Goal: Find specific page/section: Find specific page/section

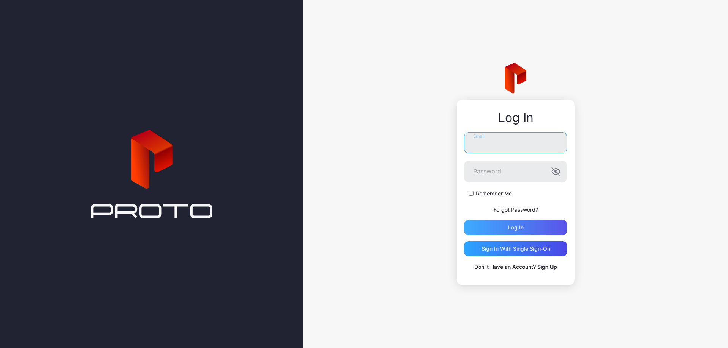
type input "**********"
click at [543, 225] on div "Log in" at bounding box center [515, 227] width 103 height 15
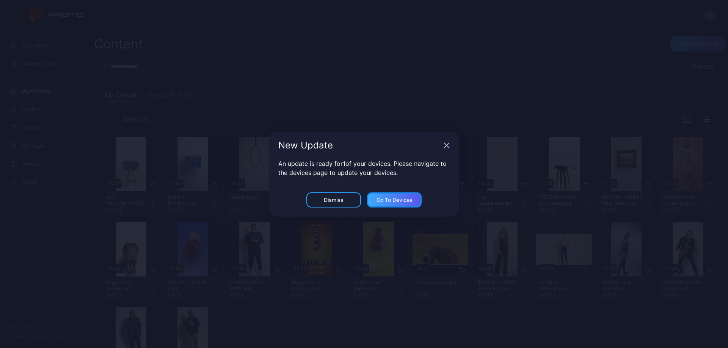
click at [399, 198] on div "Go to devices" at bounding box center [394, 200] width 36 height 6
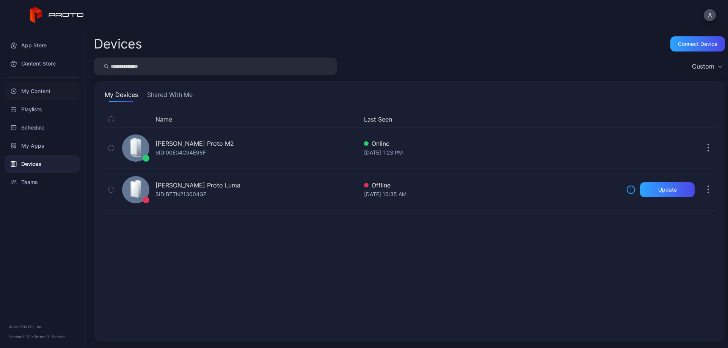
click at [41, 91] on div "My Content" at bounding box center [42, 91] width 75 height 18
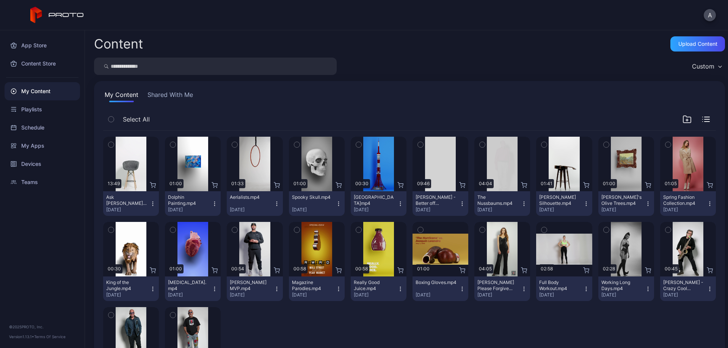
scroll to position [59, 0]
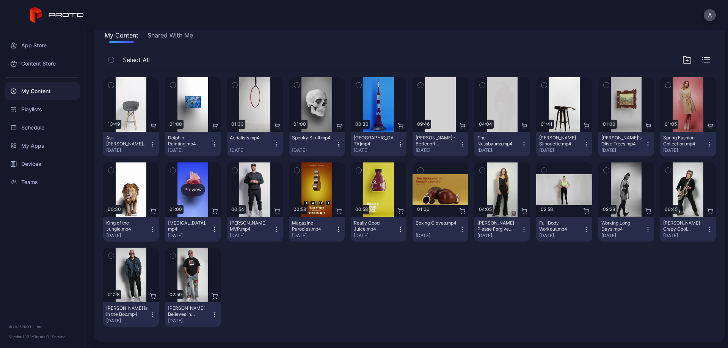
click at [192, 211] on div "Preview" at bounding box center [193, 190] width 56 height 55
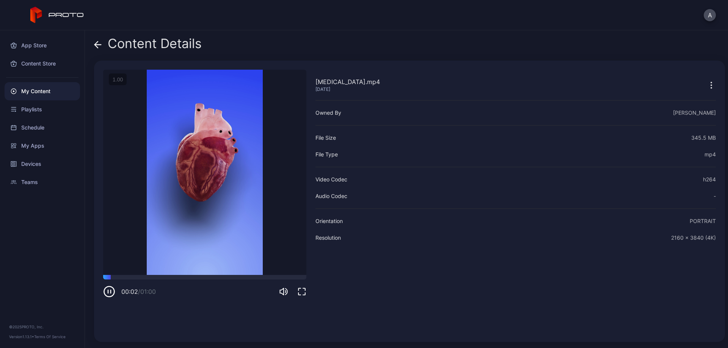
click at [706, 84] on icon "button" at bounding box center [710, 85] width 9 height 9
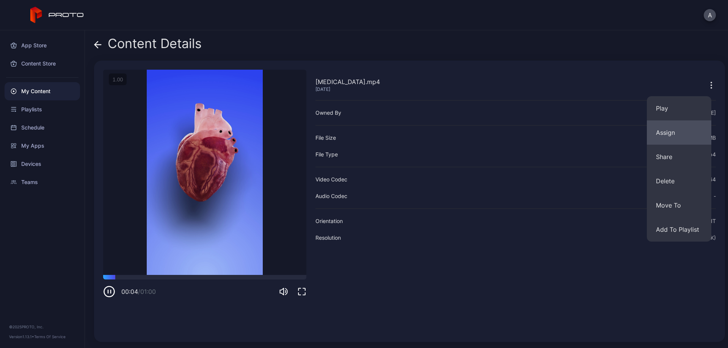
click at [671, 136] on button "Assign" at bounding box center [678, 133] width 64 height 24
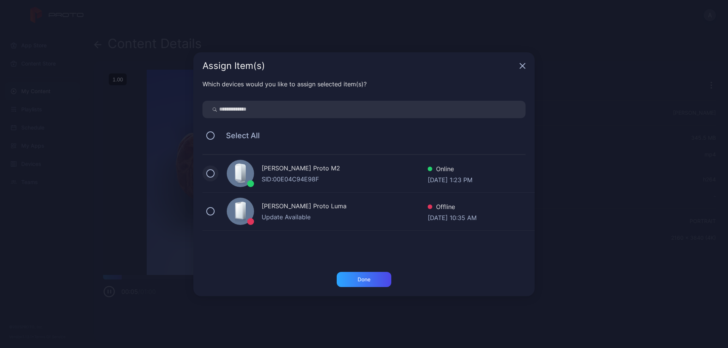
click at [209, 174] on button at bounding box center [210, 173] width 8 height 8
click at [213, 211] on button at bounding box center [210, 211] width 8 height 8
click at [375, 277] on div "Done" at bounding box center [363, 279] width 55 height 15
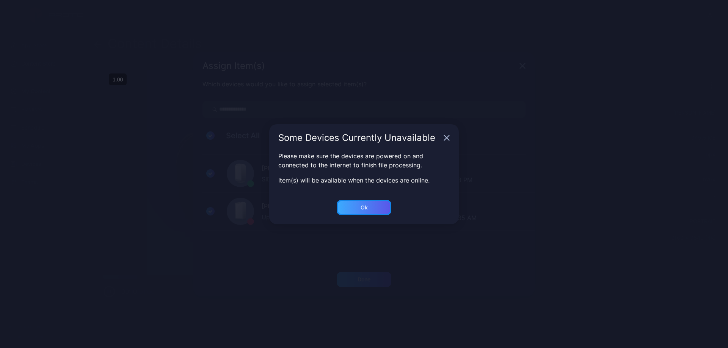
click at [377, 205] on div "Ok" at bounding box center [363, 207] width 55 height 15
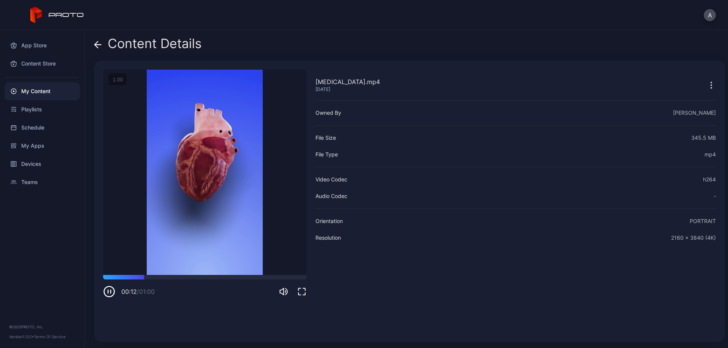
click at [706, 87] on icon "button" at bounding box center [710, 85] width 9 height 9
click at [100, 44] on icon at bounding box center [98, 45] width 8 height 8
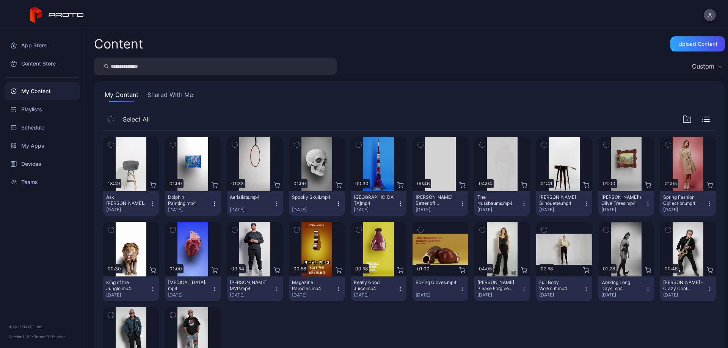
click at [196, 66] on input "search" at bounding box center [215, 66] width 243 height 17
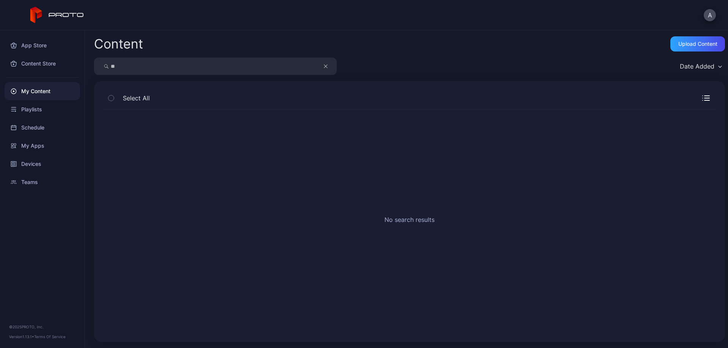
type input "*"
type input "******"
click at [48, 62] on div "Content Store" at bounding box center [42, 64] width 75 height 18
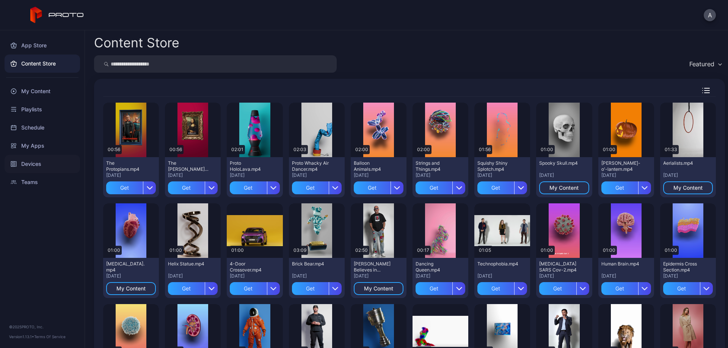
click at [33, 165] on div "Devices" at bounding box center [42, 164] width 75 height 18
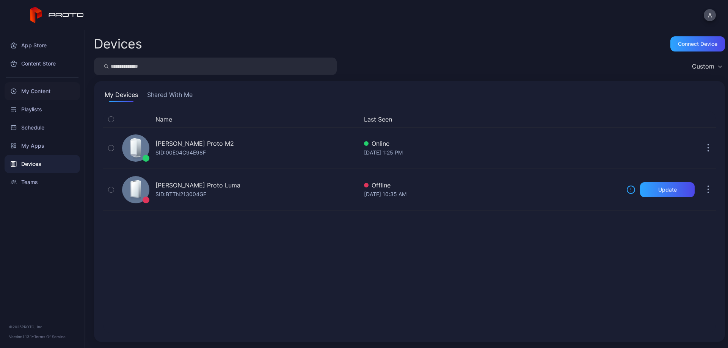
click at [21, 88] on div "My Content" at bounding box center [42, 91] width 75 height 18
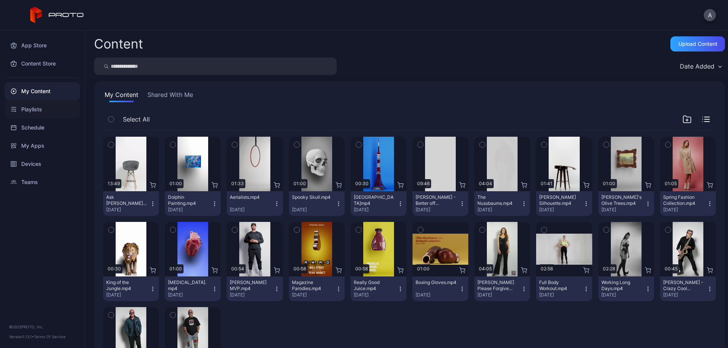
click at [35, 109] on div "Playlists" at bounding box center [42, 109] width 75 height 18
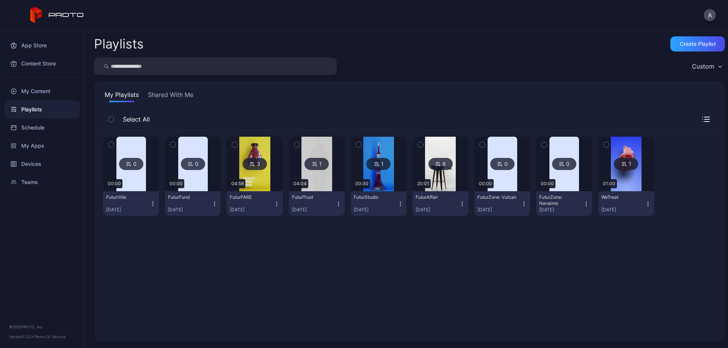
click at [508, 156] on img at bounding box center [502, 164] width 30 height 55
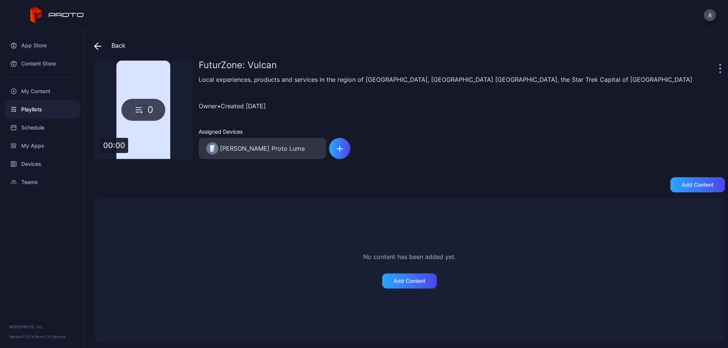
click at [99, 44] on icon at bounding box center [98, 46] width 8 height 8
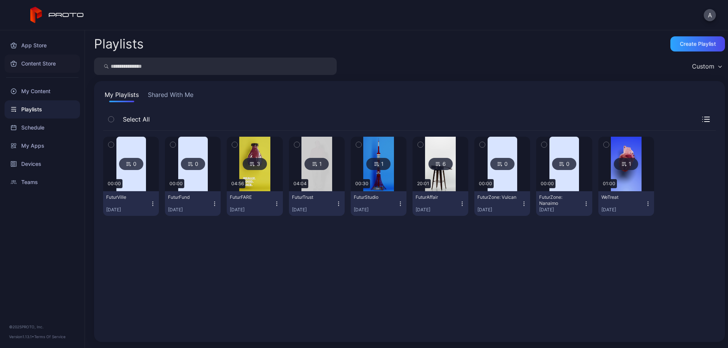
click at [34, 62] on div "Content Store" at bounding box center [42, 64] width 75 height 18
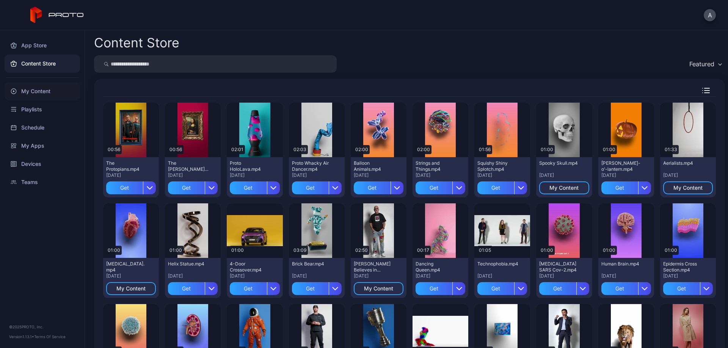
click at [31, 90] on div "My Content" at bounding box center [42, 91] width 75 height 18
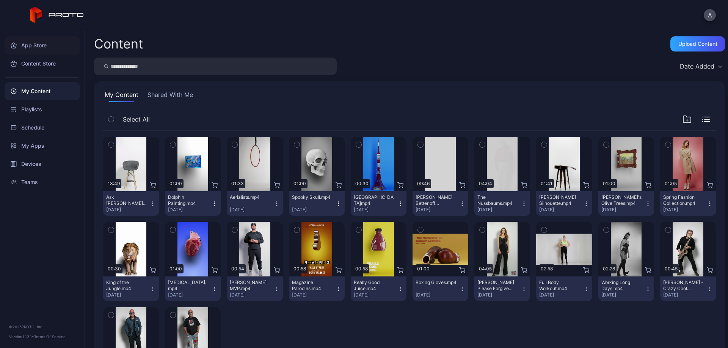
click at [35, 44] on div "App Store" at bounding box center [42, 45] width 75 height 18
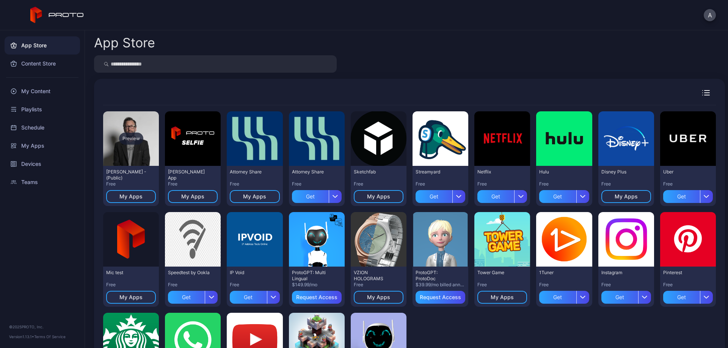
click at [130, 152] on div "Preview" at bounding box center [131, 138] width 56 height 55
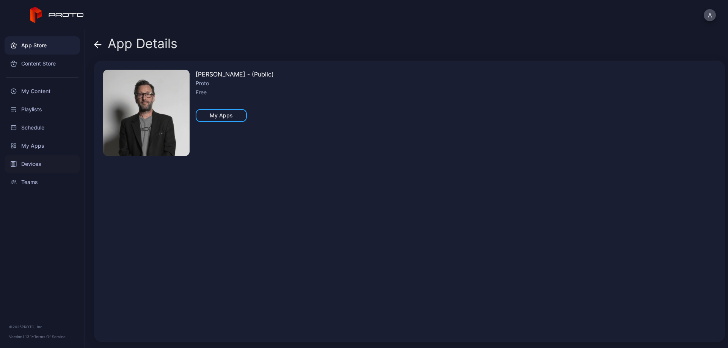
click at [40, 163] on div "Devices" at bounding box center [42, 164] width 75 height 18
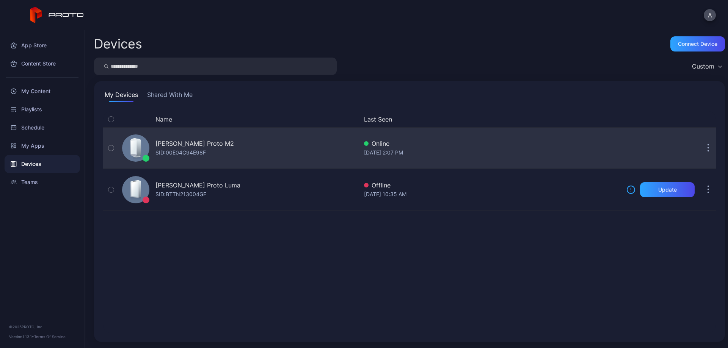
click at [243, 141] on div "[PERSON_NAME] Proto M2 SID: 00E04C94E98F" at bounding box center [238, 148] width 239 height 38
